Goal: Transaction & Acquisition: Purchase product/service

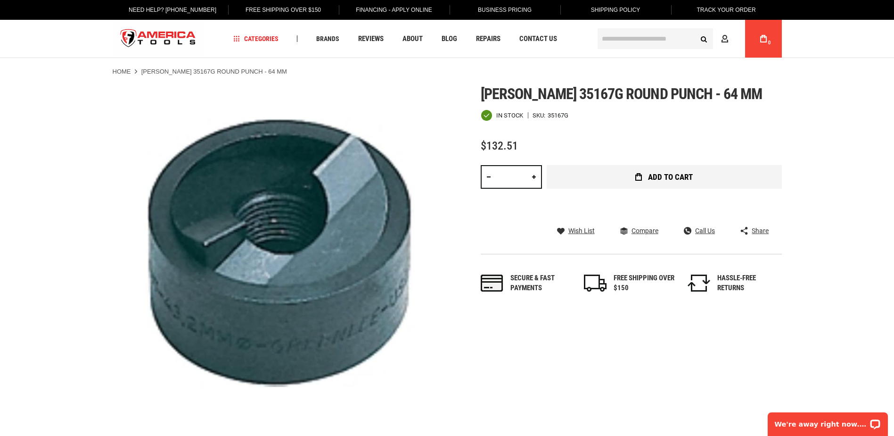
click at [618, 185] on button "Add to Cart" at bounding box center [664, 177] width 235 height 24
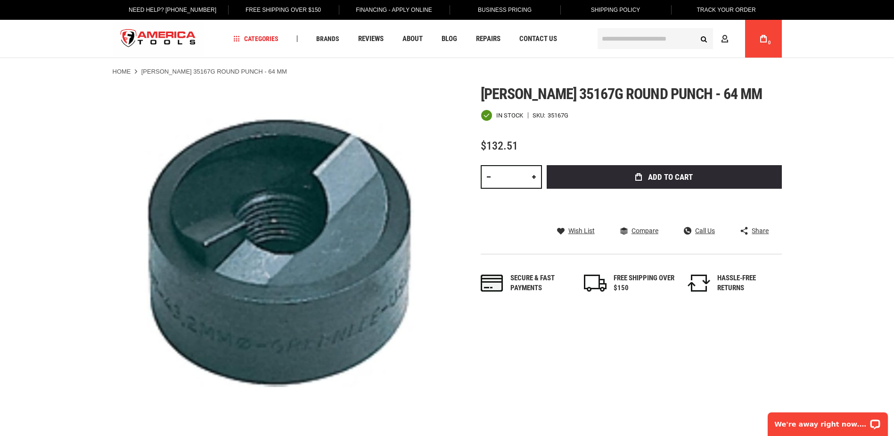
click at [618, 185] on div "Add to Cart" at bounding box center [664, 191] width 235 height 52
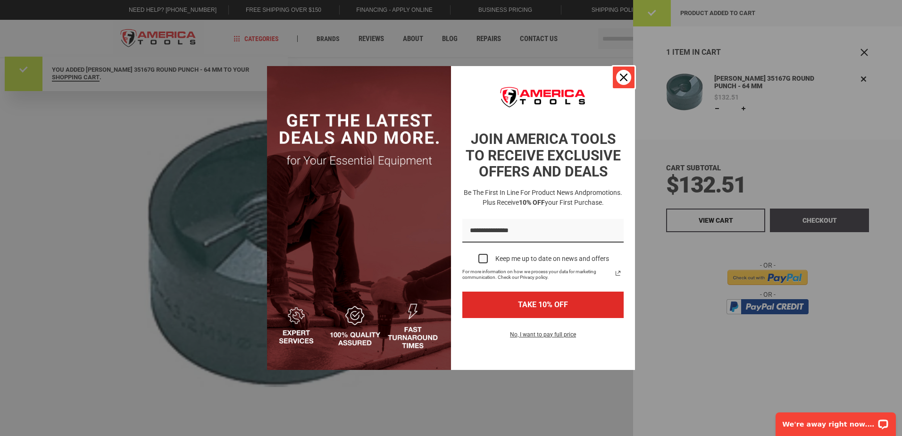
click at [624, 77] on icon "close icon" at bounding box center [624, 78] width 8 height 8
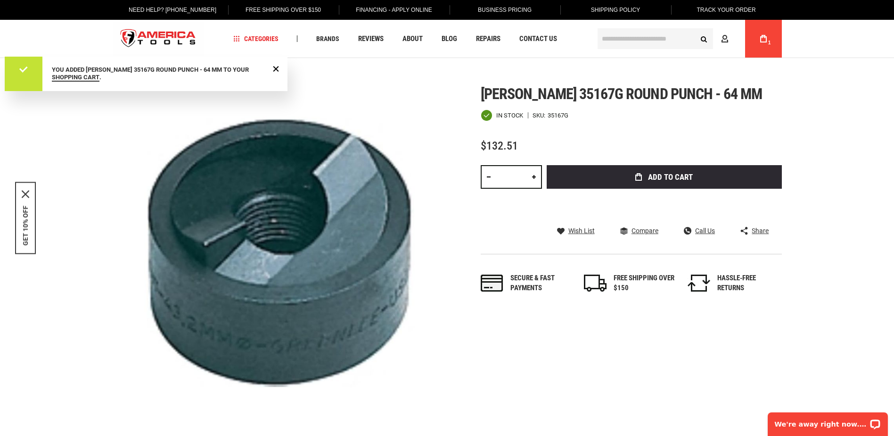
click at [270, 69] on div "You added GREENLEE 35167G ROUND PUNCH - 64 MM to your shopping cart ." at bounding box center [146, 74] width 283 height 34
click at [273, 69] on span "Close Message" at bounding box center [276, 68] width 7 height 7
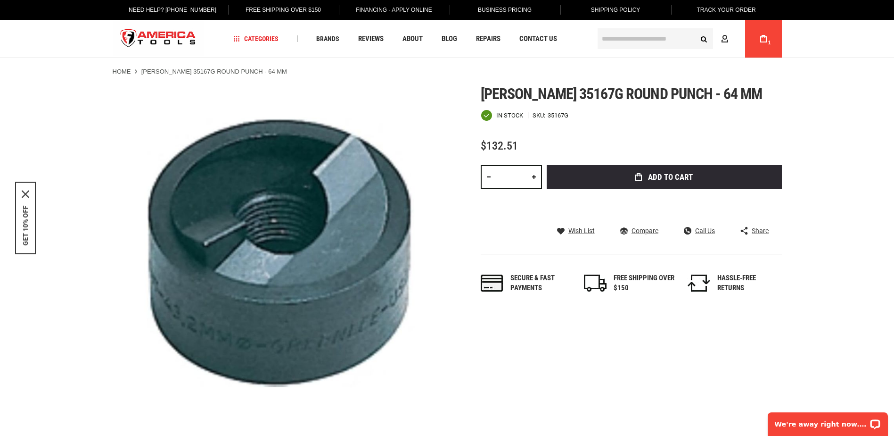
click at [616, 41] on input "text" at bounding box center [656, 38] width 116 height 21
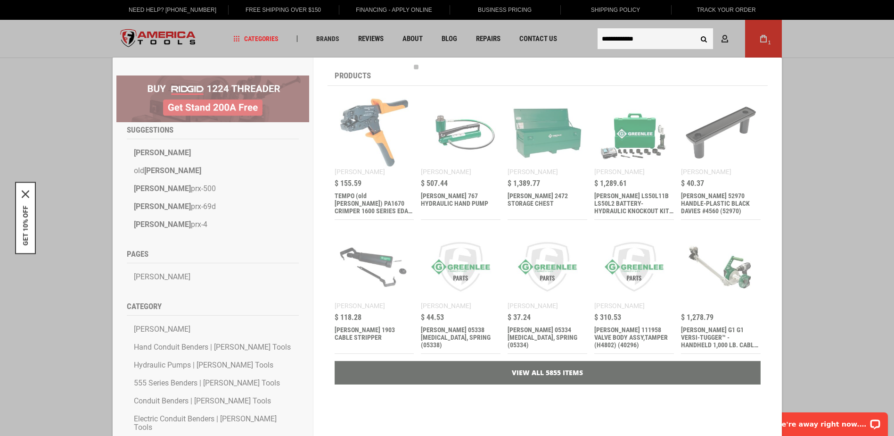
type input "**********"
click at [695, 30] on button "Search" at bounding box center [704, 39] width 18 height 18
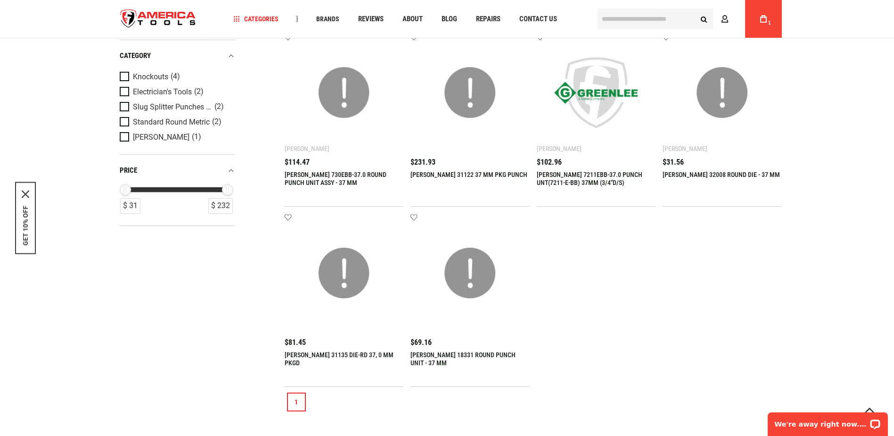
click at [323, 176] on link "[PERSON_NAME] 730EBB-37.0 ROUND PUNCH UNIT ASSY - 37 MM" at bounding box center [336, 179] width 102 height 16
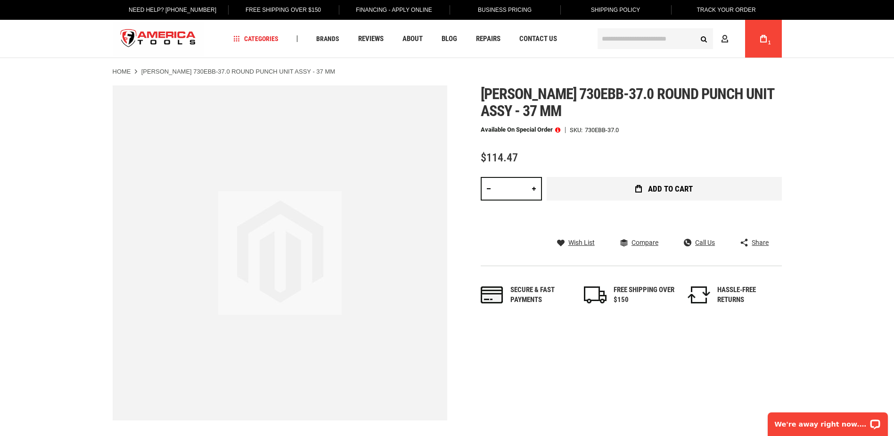
click at [602, 193] on button "Add to Cart" at bounding box center [664, 189] width 235 height 24
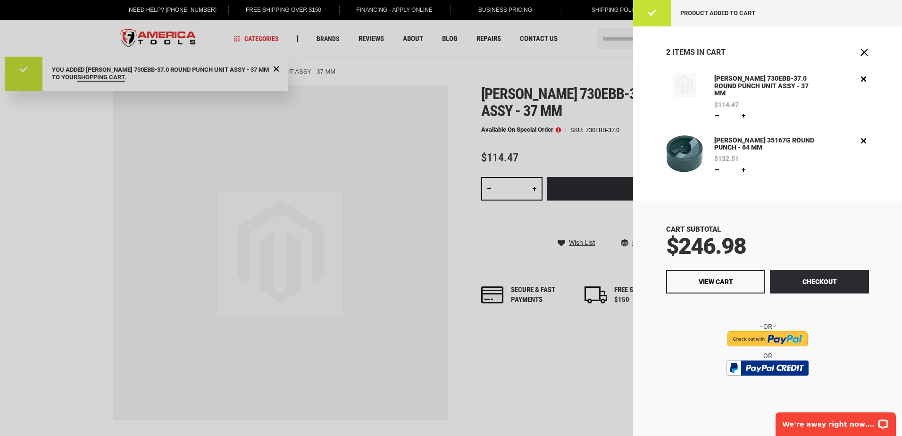
click at [575, 327] on div at bounding box center [451, 218] width 902 height 436
